Goal: Information Seeking & Learning: Learn about a topic

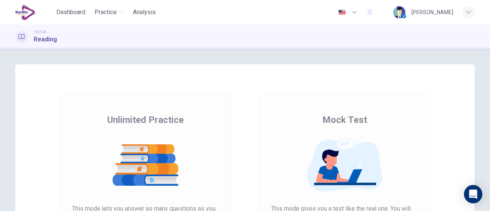
scroll to position [77, 0]
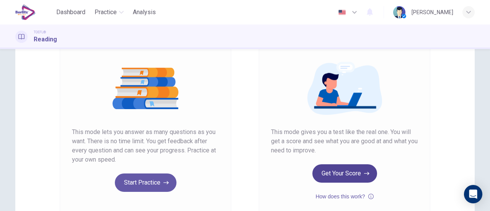
click at [365, 174] on icon "button" at bounding box center [366, 174] width 5 height 8
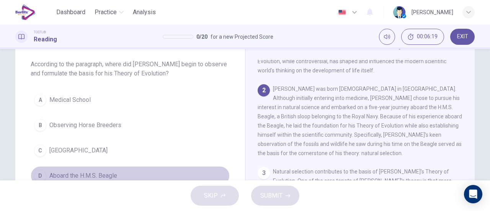
click at [111, 172] on span "Aboard the H.M.S. Beagle" at bounding box center [83, 175] width 68 height 9
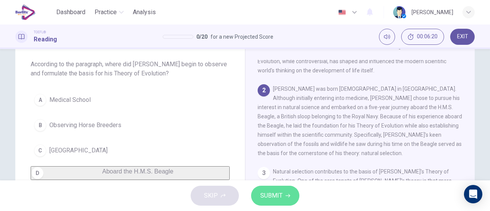
click at [278, 191] on span "SUBMIT" at bounding box center [271, 195] width 22 height 11
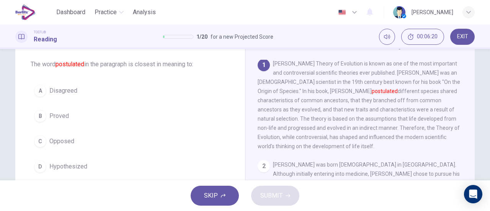
scroll to position [0, 0]
click at [60, 121] on button "B Proved" at bounding box center [130, 115] width 199 height 19
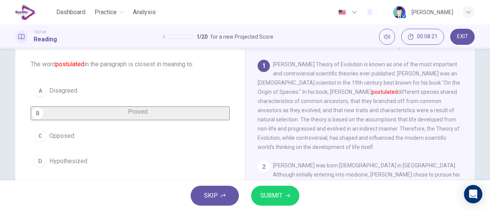
click at [259, 190] on button "SUBMIT" at bounding box center [275, 196] width 48 height 20
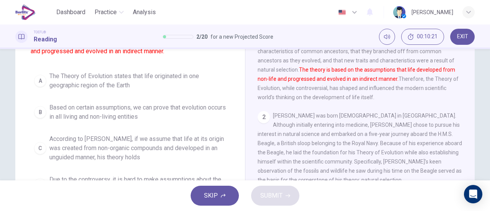
scroll to position [77, 0]
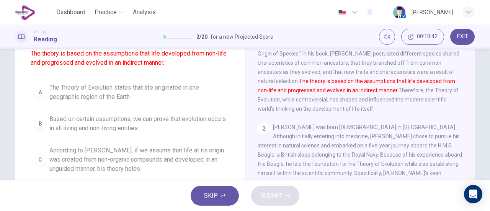
click at [187, 153] on span "According to [PERSON_NAME], if we assume that life at its origin was created fr…" at bounding box center [137, 160] width 177 height 28
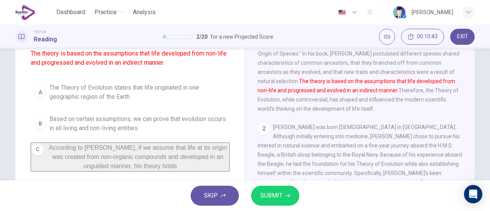
click at [263, 194] on span "SUBMIT" at bounding box center [271, 195] width 22 height 11
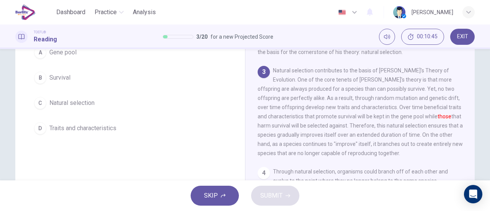
scroll to position [38, 0]
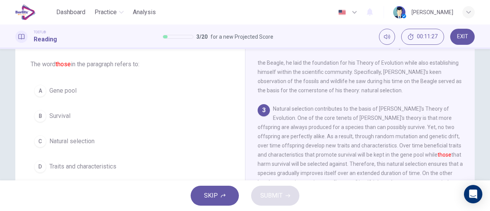
click at [77, 162] on span "Traits and characteristics" at bounding box center [82, 166] width 67 height 9
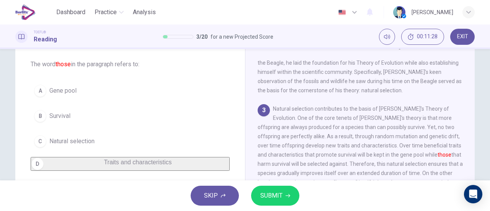
click at [283, 197] on button "SUBMIT" at bounding box center [275, 196] width 48 height 20
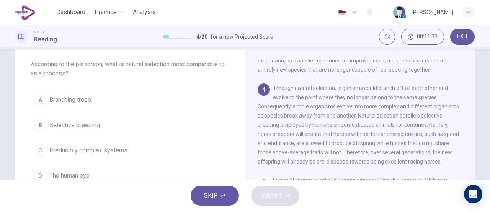
scroll to position [272, 0]
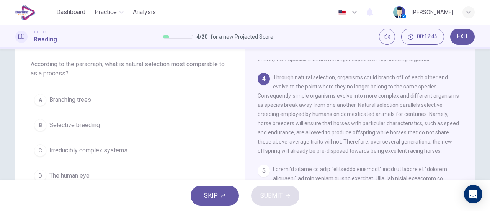
click at [91, 104] on button "A Branching trees" at bounding box center [130, 99] width 199 height 19
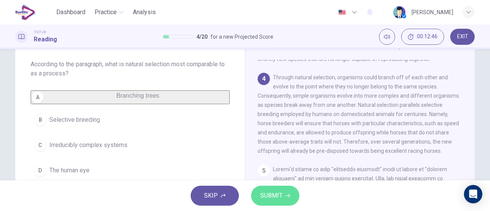
click at [279, 191] on span "SUBMIT" at bounding box center [271, 195] width 22 height 11
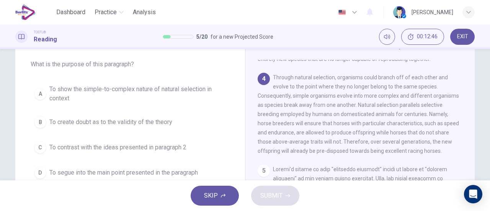
scroll to position [292, 0]
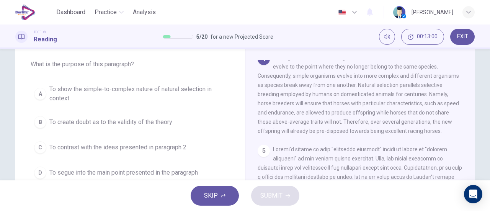
click at [173, 95] on span "To show the simple-to-complex nature of natural selection in context" at bounding box center [137, 94] width 177 height 18
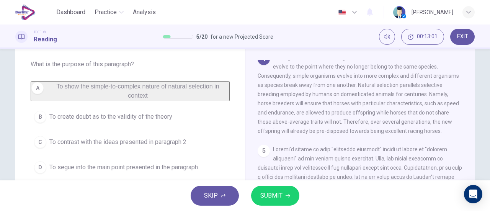
click at [267, 190] on span "SUBMIT" at bounding box center [271, 195] width 22 height 11
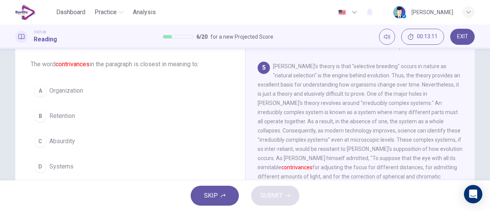
scroll to position [392, 0]
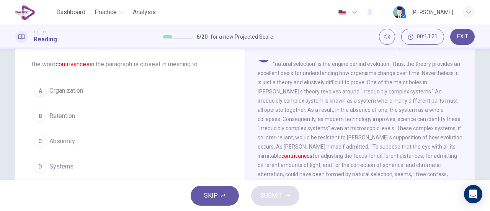
click at [75, 114] on button "B Retention" at bounding box center [130, 115] width 199 height 19
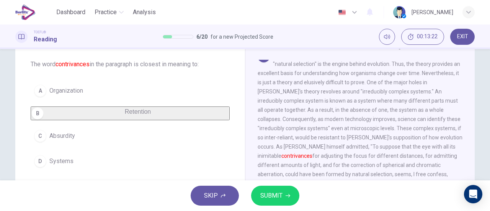
click at [270, 191] on span "SUBMIT" at bounding box center [271, 195] width 22 height 11
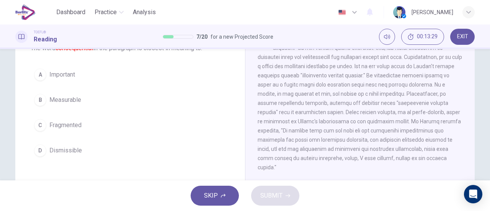
scroll to position [38, 0]
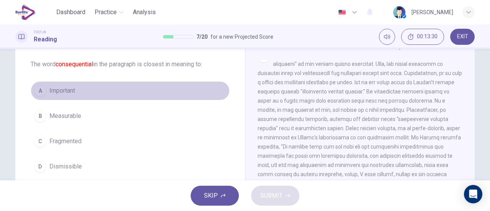
click at [62, 90] on span "Important" at bounding box center [62, 90] width 26 height 9
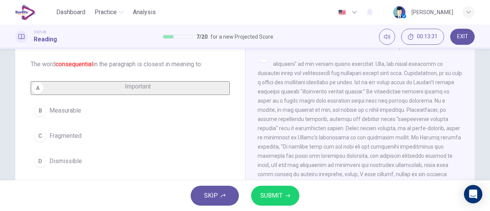
click at [292, 201] on button "SUBMIT" at bounding box center [275, 196] width 48 height 20
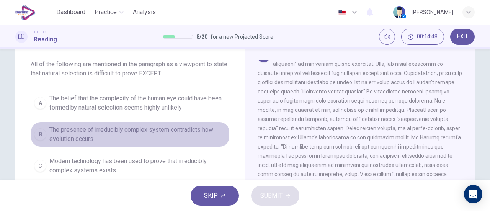
click at [116, 133] on span "The presence of irreducibly complex system contradicts how evolution occurs" at bounding box center [137, 134] width 177 height 18
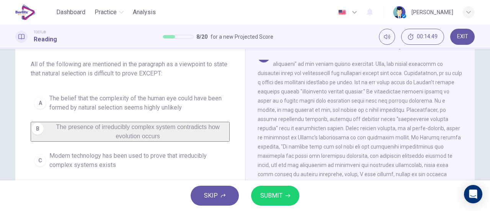
click at [272, 189] on button "SUBMIT" at bounding box center [275, 196] width 48 height 20
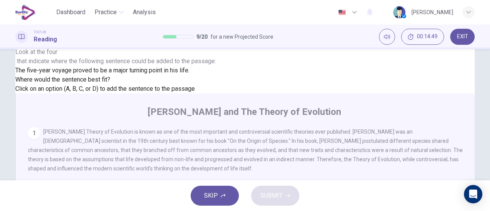
scroll to position [43, 0]
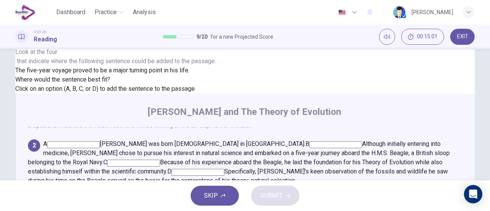
click at [160, 160] on input at bounding box center [133, 163] width 53 height 7
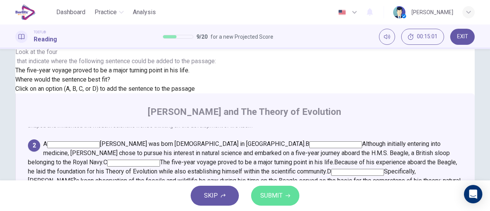
click at [281, 191] on span "SUBMIT" at bounding box center [271, 195] width 22 height 11
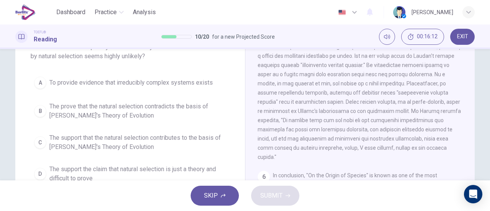
scroll to position [77, 0]
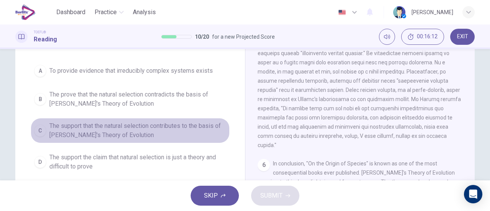
click at [172, 127] on span "The support that the natural selection contributes to the basis of [PERSON_NAME…" at bounding box center [137, 130] width 177 height 18
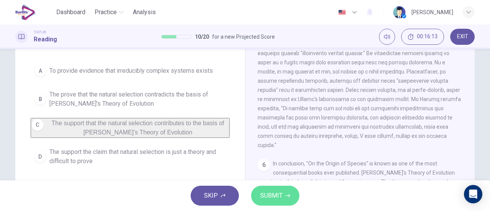
click at [272, 192] on span "SUBMIT" at bounding box center [271, 195] width 22 height 11
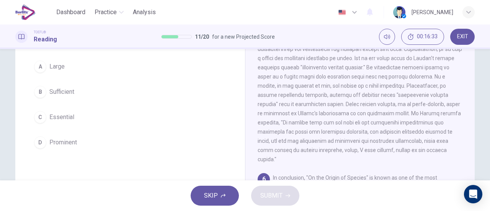
scroll to position [51, 0]
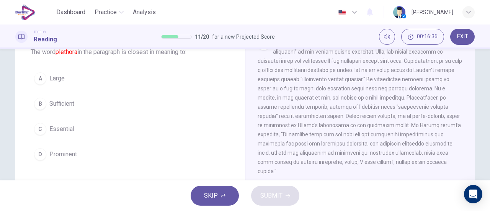
click at [65, 152] on span "Prominent" at bounding box center [63, 154] width 28 height 9
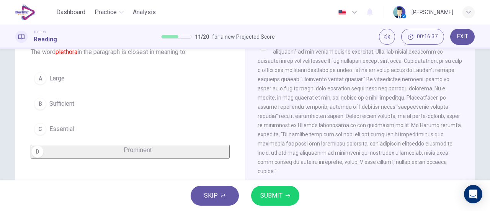
click at [275, 195] on span "SUBMIT" at bounding box center [271, 195] width 22 height 11
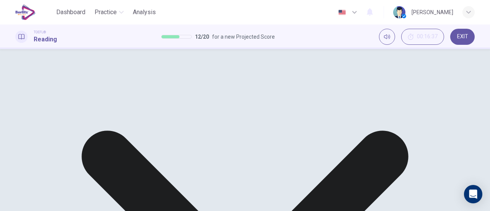
drag, startPoint x: 344, startPoint y: 189, endPoint x: 380, endPoint y: 190, distance: 35.6
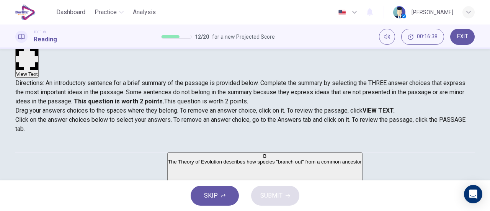
scroll to position [89, 0]
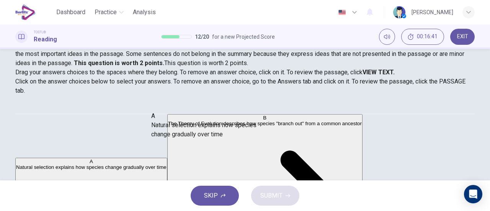
drag, startPoint x: 103, startPoint y: 128, endPoint x: 237, endPoint y: 131, distance: 134.7
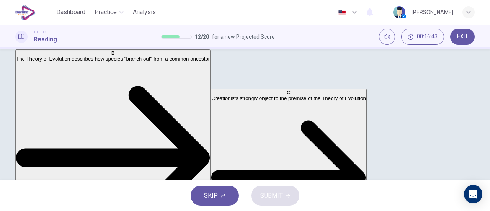
scroll to position [165, 0]
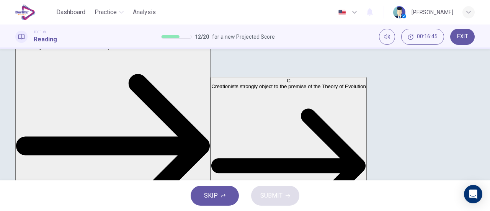
drag, startPoint x: 141, startPoint y: 75, endPoint x: 142, endPoint y: 145, distance: 70.8
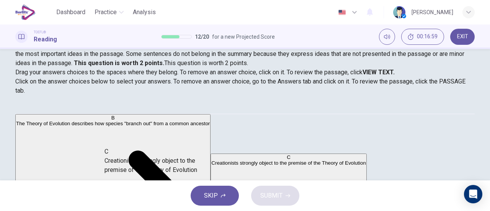
drag, startPoint x: 114, startPoint y: 164, endPoint x: 219, endPoint y: 151, distance: 105.7
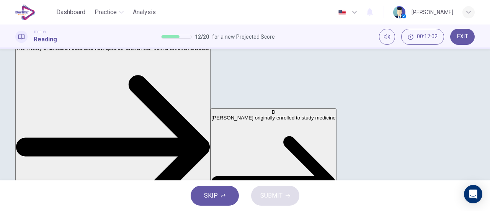
scroll to position [165, 0]
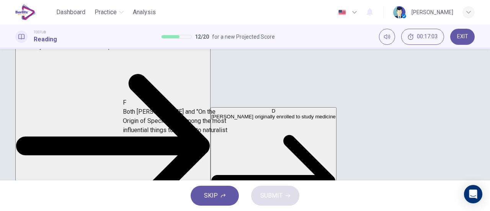
drag, startPoint x: 109, startPoint y: 132, endPoint x: 235, endPoint y: 127, distance: 126.3
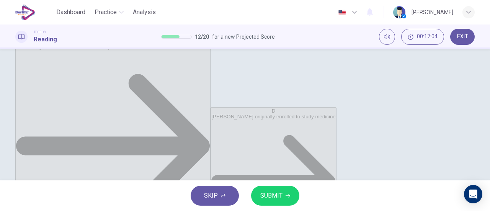
scroll to position [5, 0]
click at [278, 192] on span "SUBMIT" at bounding box center [271, 195] width 22 height 11
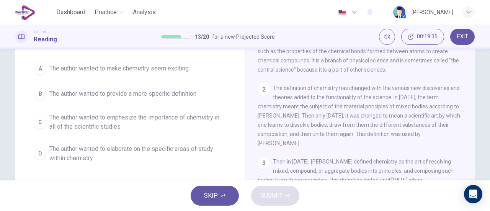
scroll to position [77, 0]
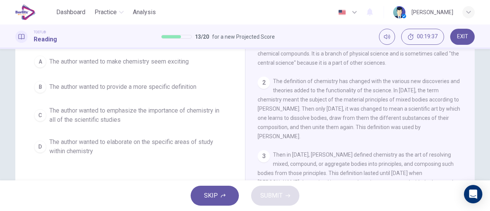
click at [110, 111] on span "The author wanted to emphasize the importance of chemistry in all of the scient…" at bounding box center [137, 115] width 177 height 18
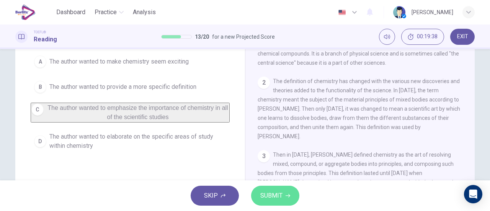
click at [276, 202] on button "SUBMIT" at bounding box center [275, 196] width 48 height 20
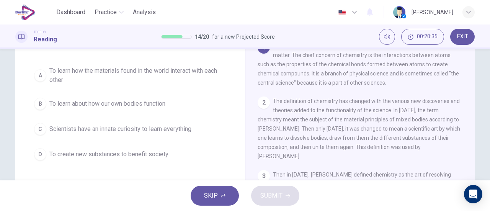
scroll to position [67, 0]
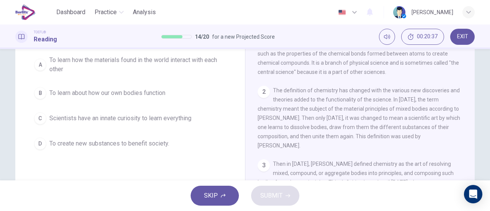
click at [168, 65] on span "To learn how the materials found in the world interact with each other" at bounding box center [137, 64] width 177 height 18
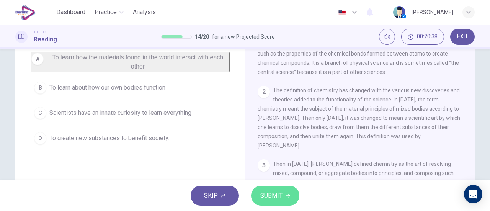
click at [292, 194] on button "SUBMIT" at bounding box center [275, 196] width 48 height 20
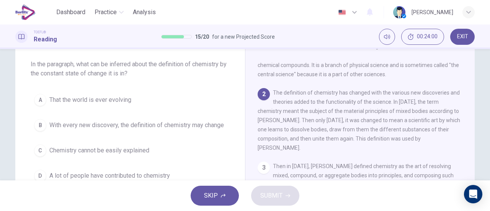
scroll to position [38, 0]
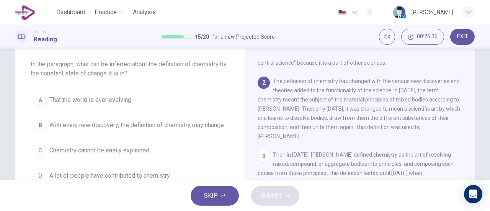
click at [116, 129] on span "With every new discovery, the definition of chemistry may change" at bounding box center [136, 125] width 174 height 9
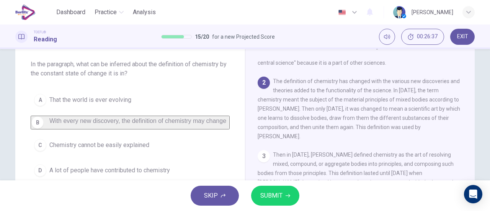
click at [265, 196] on span "SUBMIT" at bounding box center [271, 195] width 22 height 11
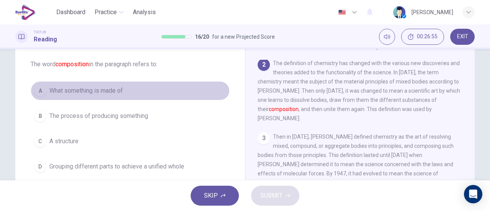
click at [114, 96] on button "A What something is made of" at bounding box center [130, 90] width 199 height 19
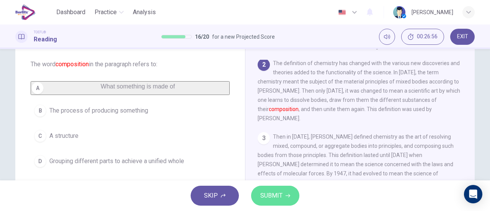
click at [266, 191] on span "SUBMIT" at bounding box center [271, 195] width 22 height 11
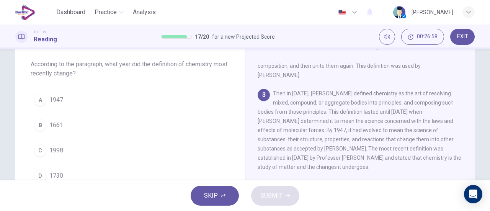
scroll to position [111, 0]
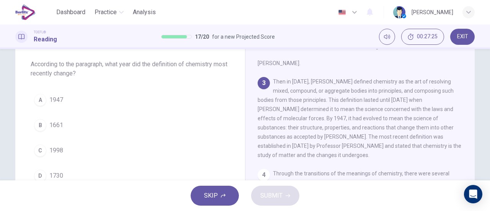
click at [40, 143] on button "C 1998" at bounding box center [130, 150] width 199 height 19
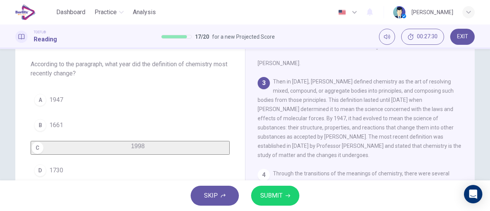
click at [280, 199] on span "SUBMIT" at bounding box center [271, 195] width 22 height 11
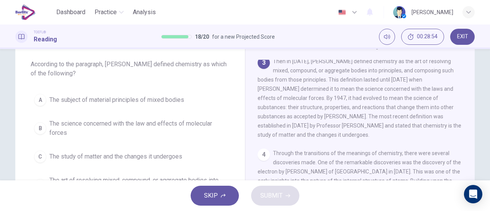
scroll to position [77, 0]
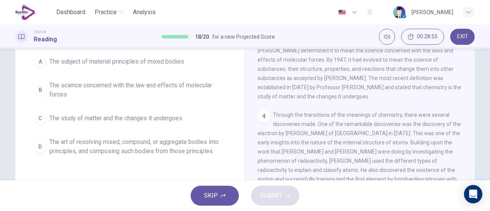
click at [163, 149] on span "The art of resolving mixed, compound, or aggregate bodies into principles, and …" at bounding box center [137, 146] width 177 height 18
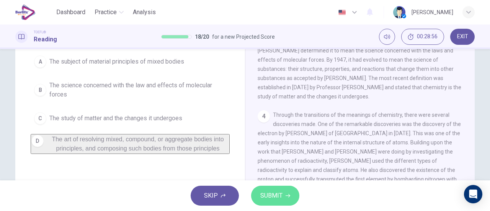
click at [280, 191] on span "SUBMIT" at bounding box center [271, 195] width 22 height 11
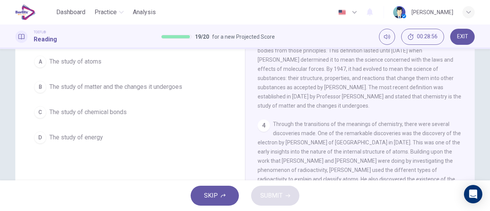
scroll to position [29, 0]
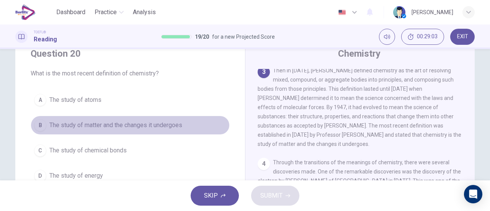
click at [170, 117] on button "B The study of matter and the changes it undergoes" at bounding box center [130, 125] width 199 height 19
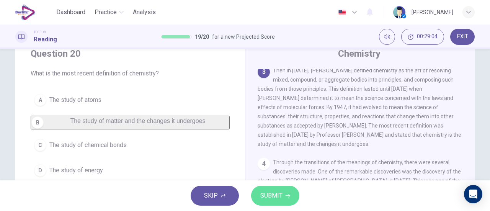
click at [289, 199] on button "SUBMIT" at bounding box center [275, 196] width 48 height 20
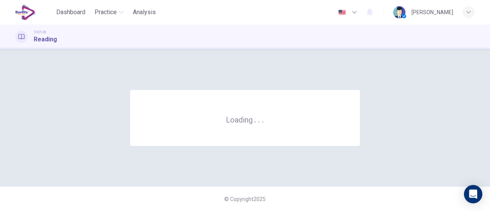
scroll to position [0, 0]
